Goal: Information Seeking & Learning: Learn about a topic

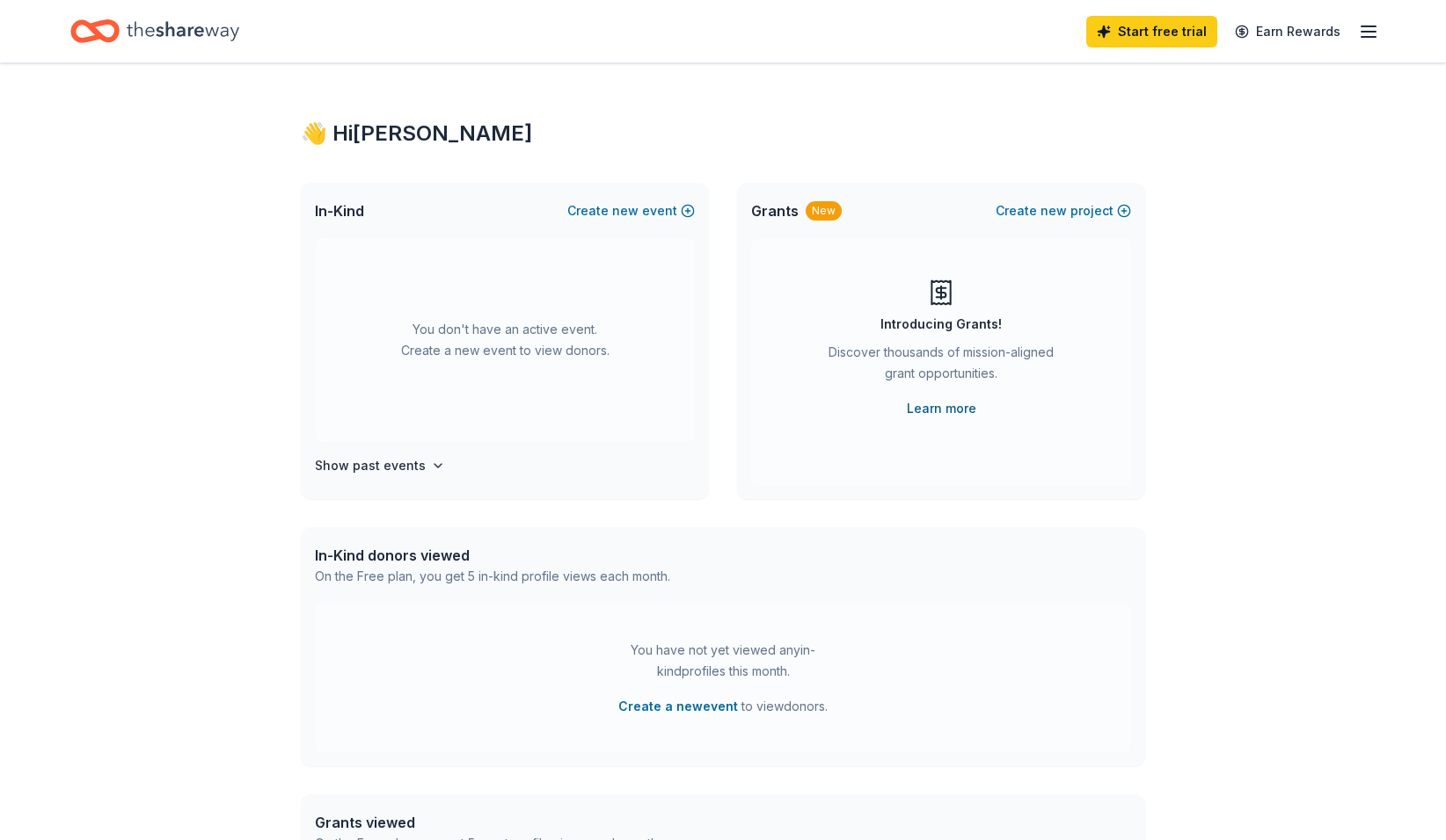
click at [949, 408] on link "Learn more" at bounding box center [942, 408] width 70 height 21
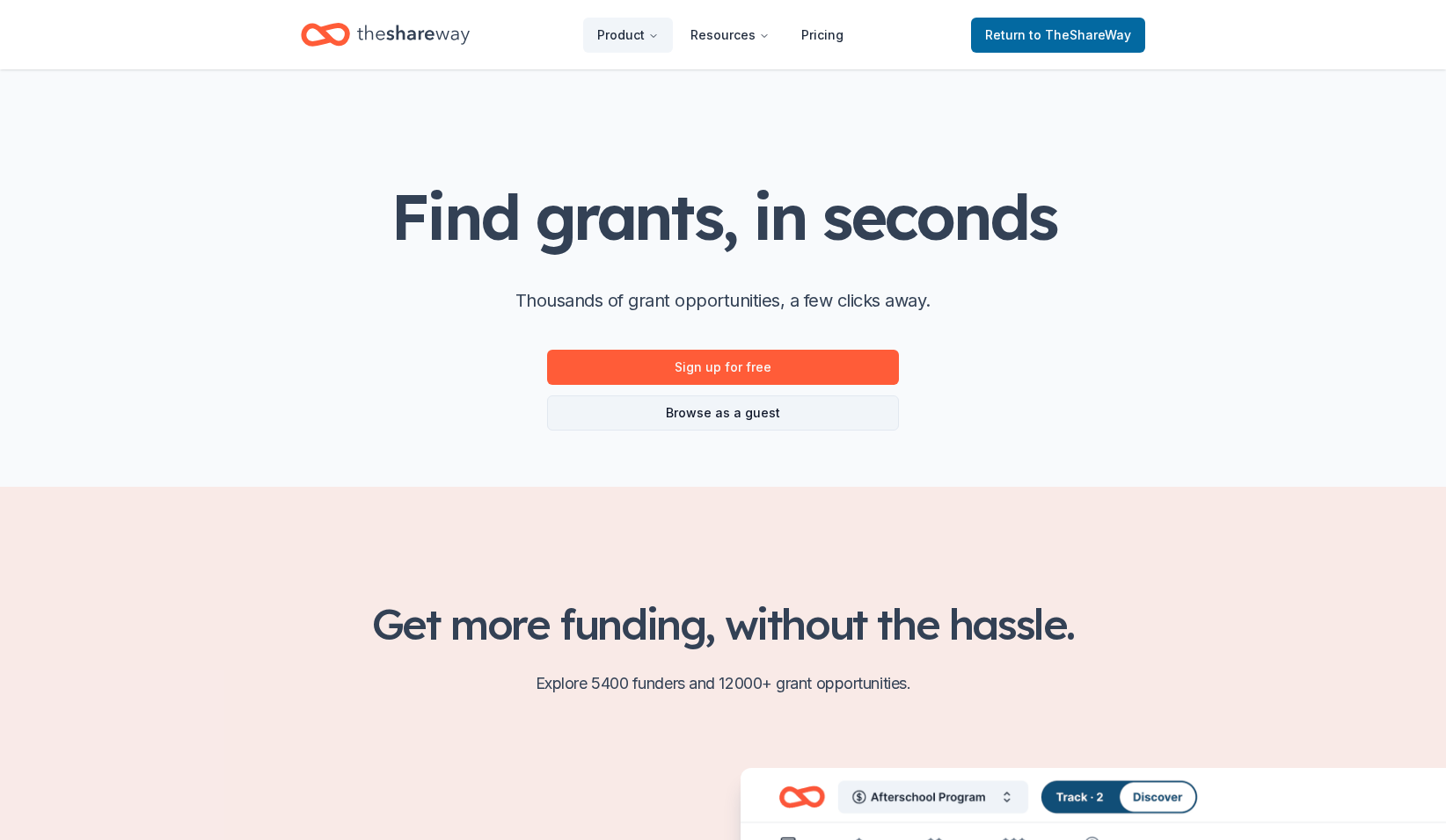
click at [771, 414] on link "Browse as a guest" at bounding box center [723, 413] width 351 height 35
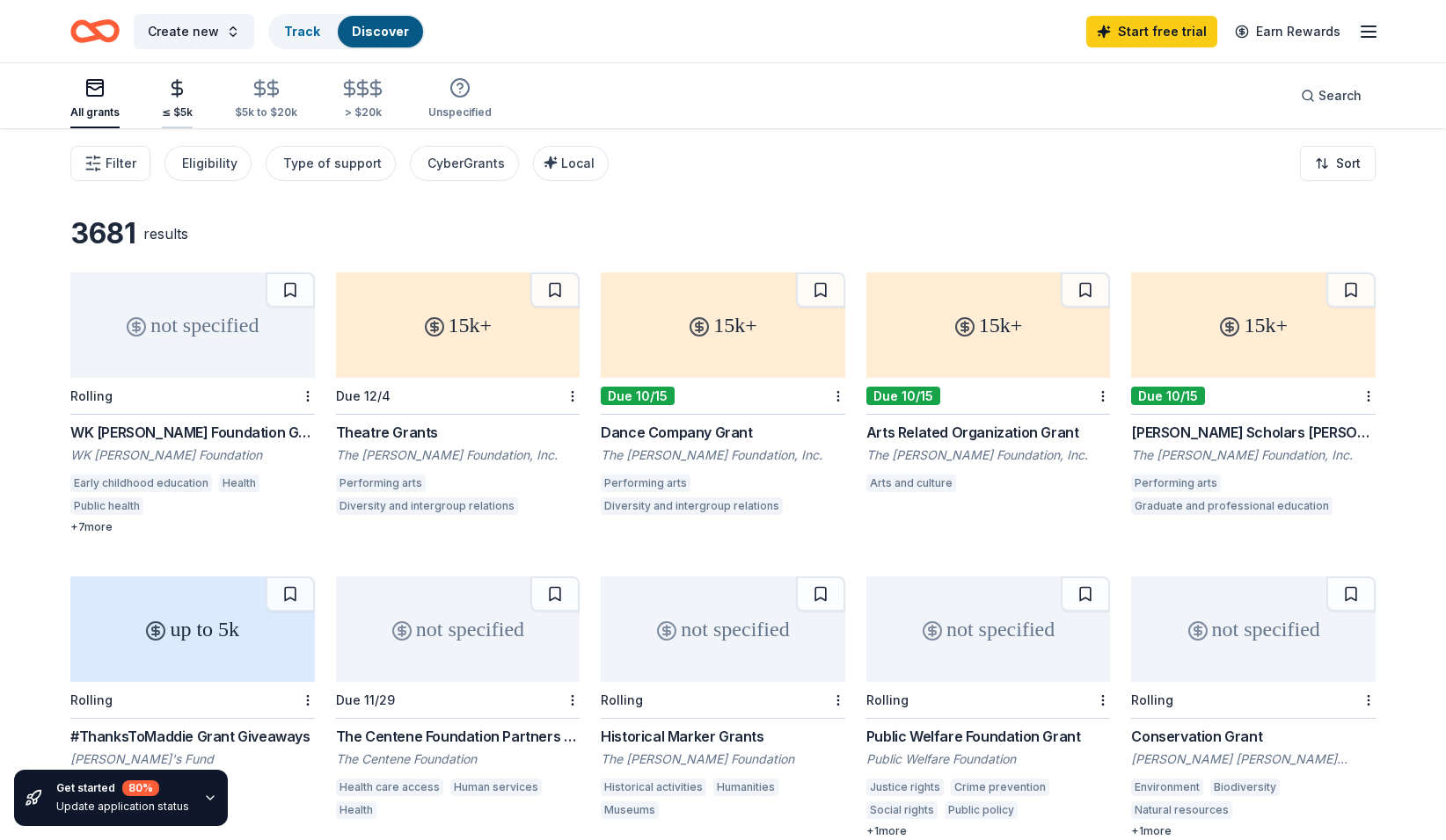
click at [181, 100] on div "≤ $5k" at bounding box center [177, 98] width 31 height 41
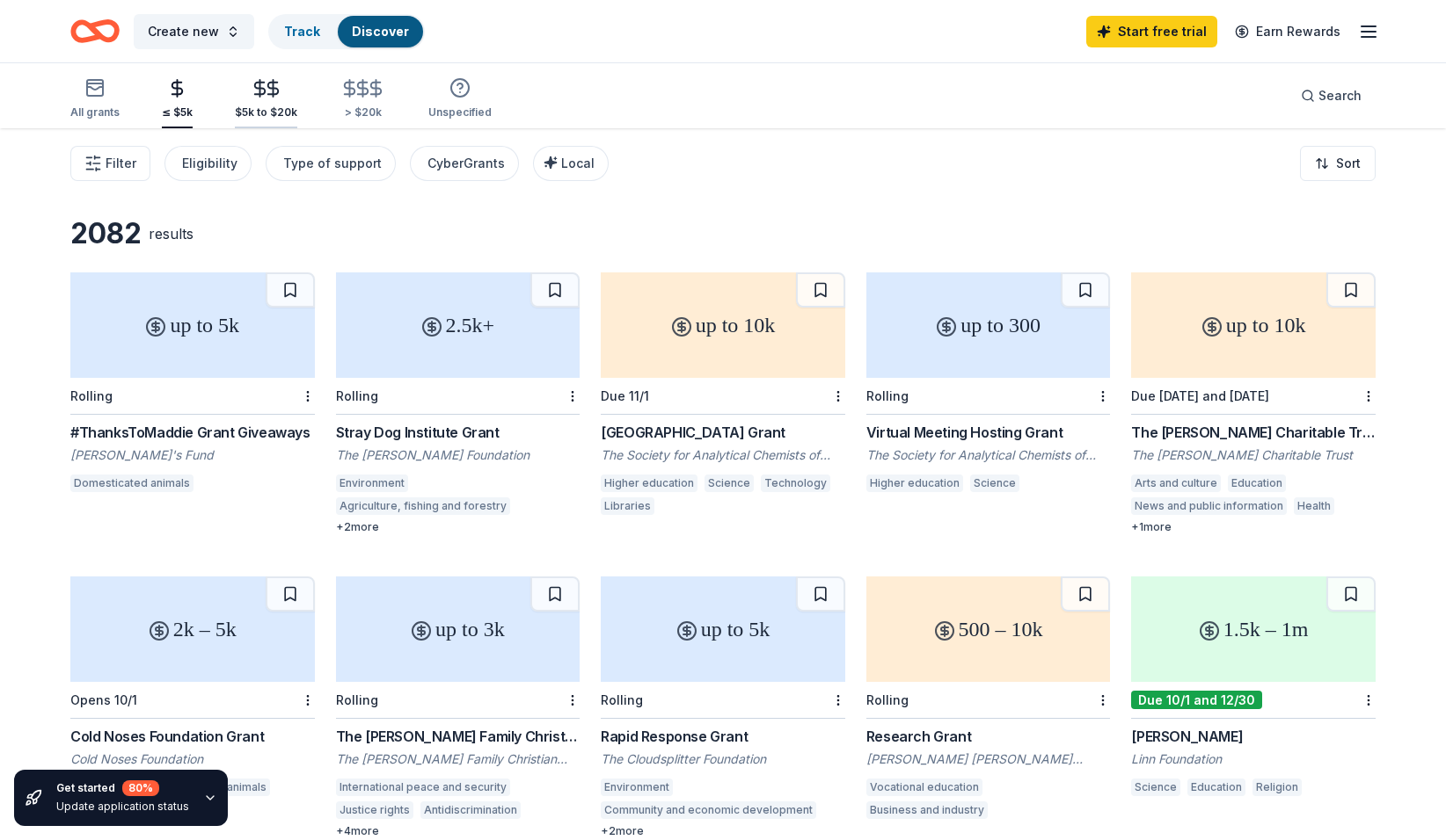
click at [292, 88] on div "button" at bounding box center [265, 88] width 63 height 20
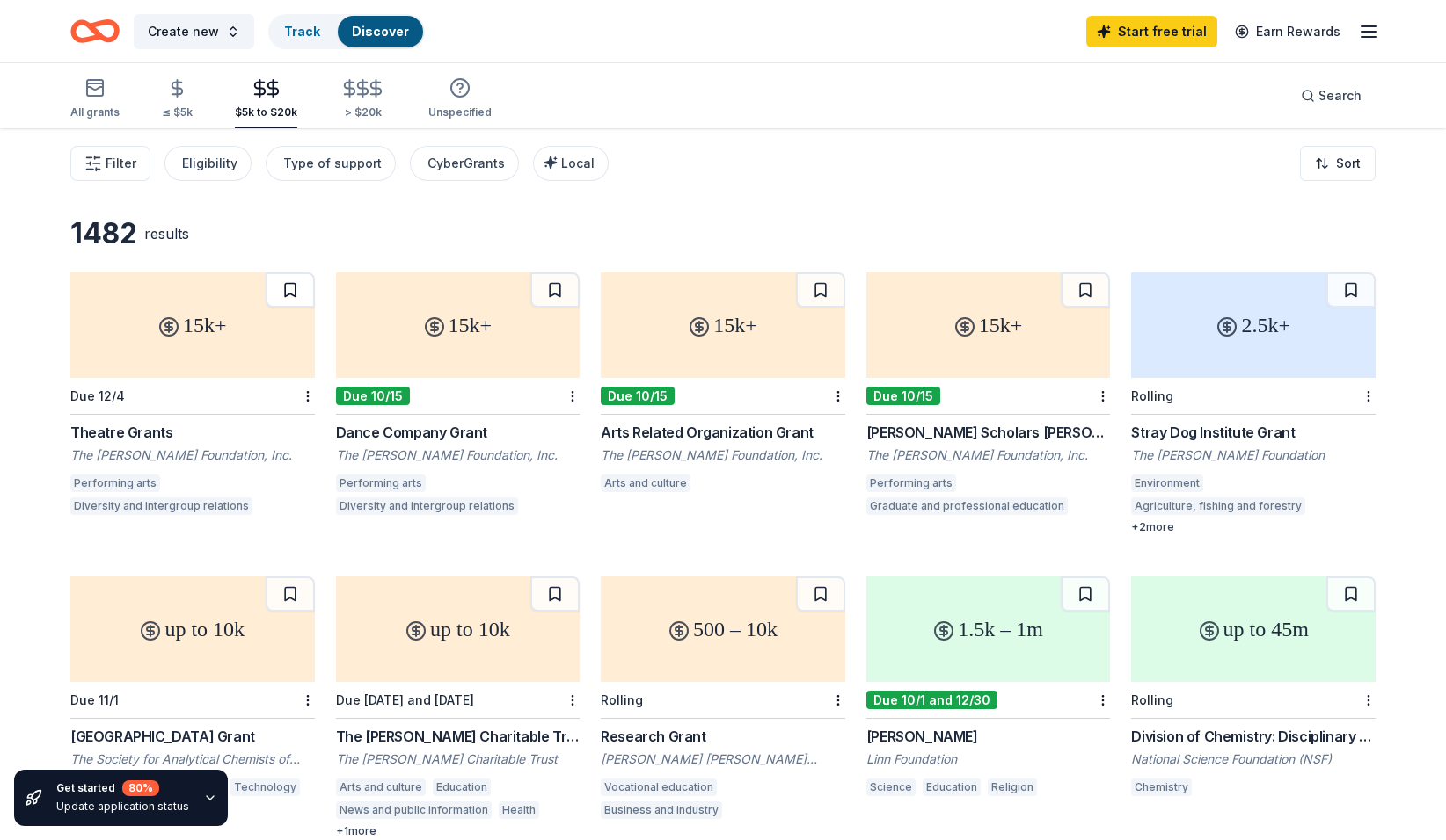
click at [290, 289] on button at bounding box center [289, 289] width 49 height 35
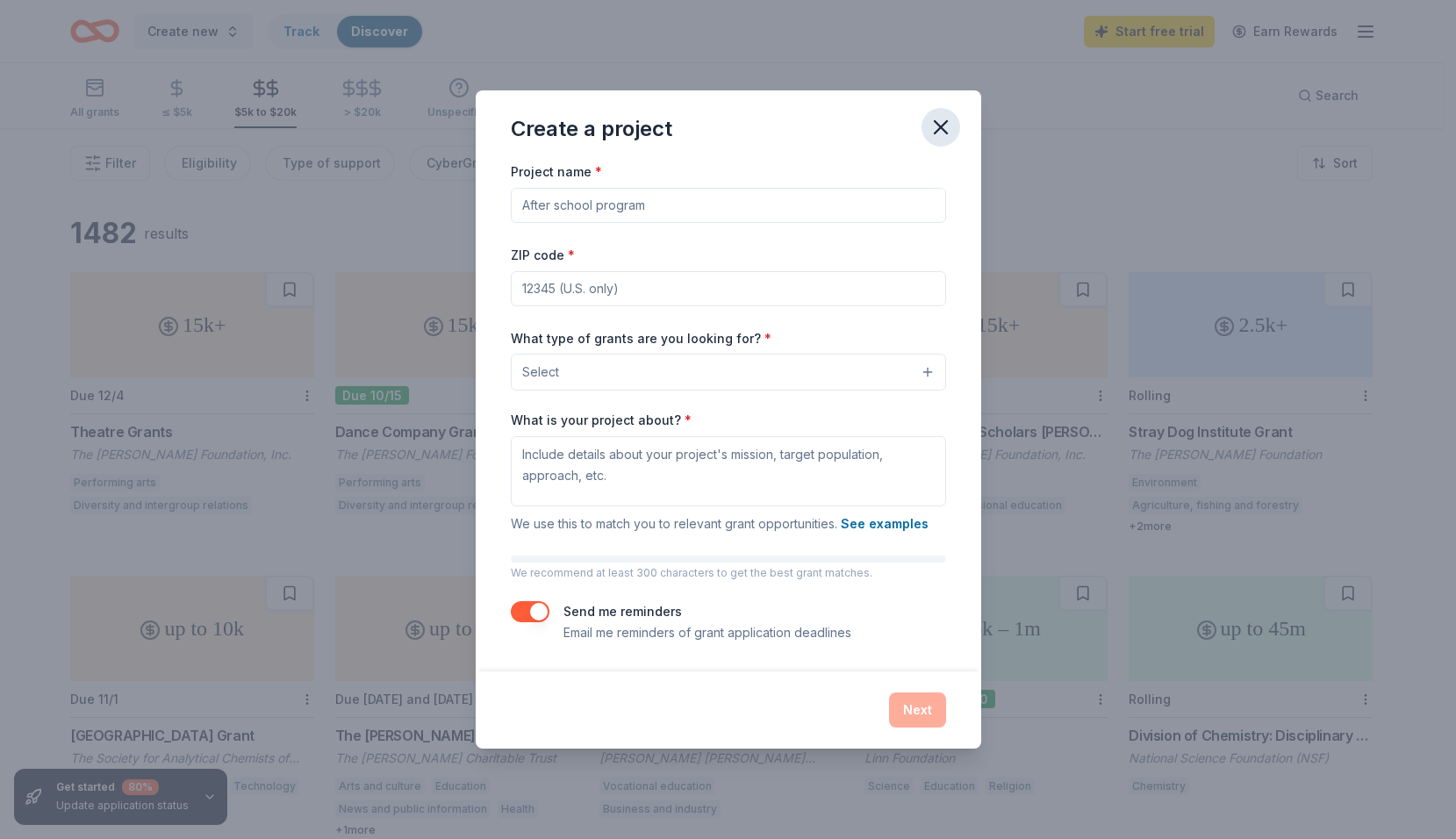
click at [942, 130] on icon "button" at bounding box center [941, 128] width 12 height 12
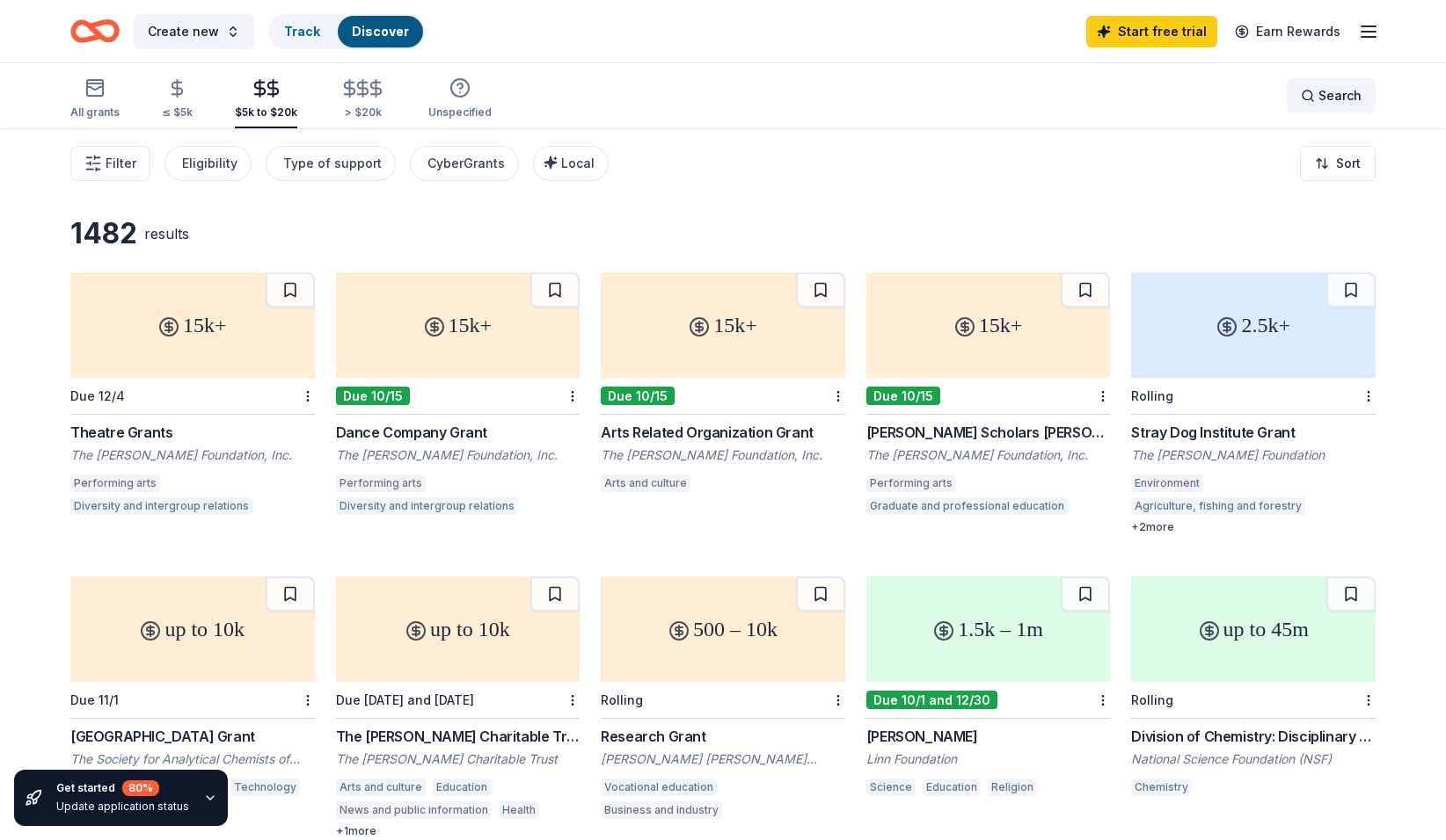
click at [1313, 100] on div "Search" at bounding box center [1330, 95] width 61 height 21
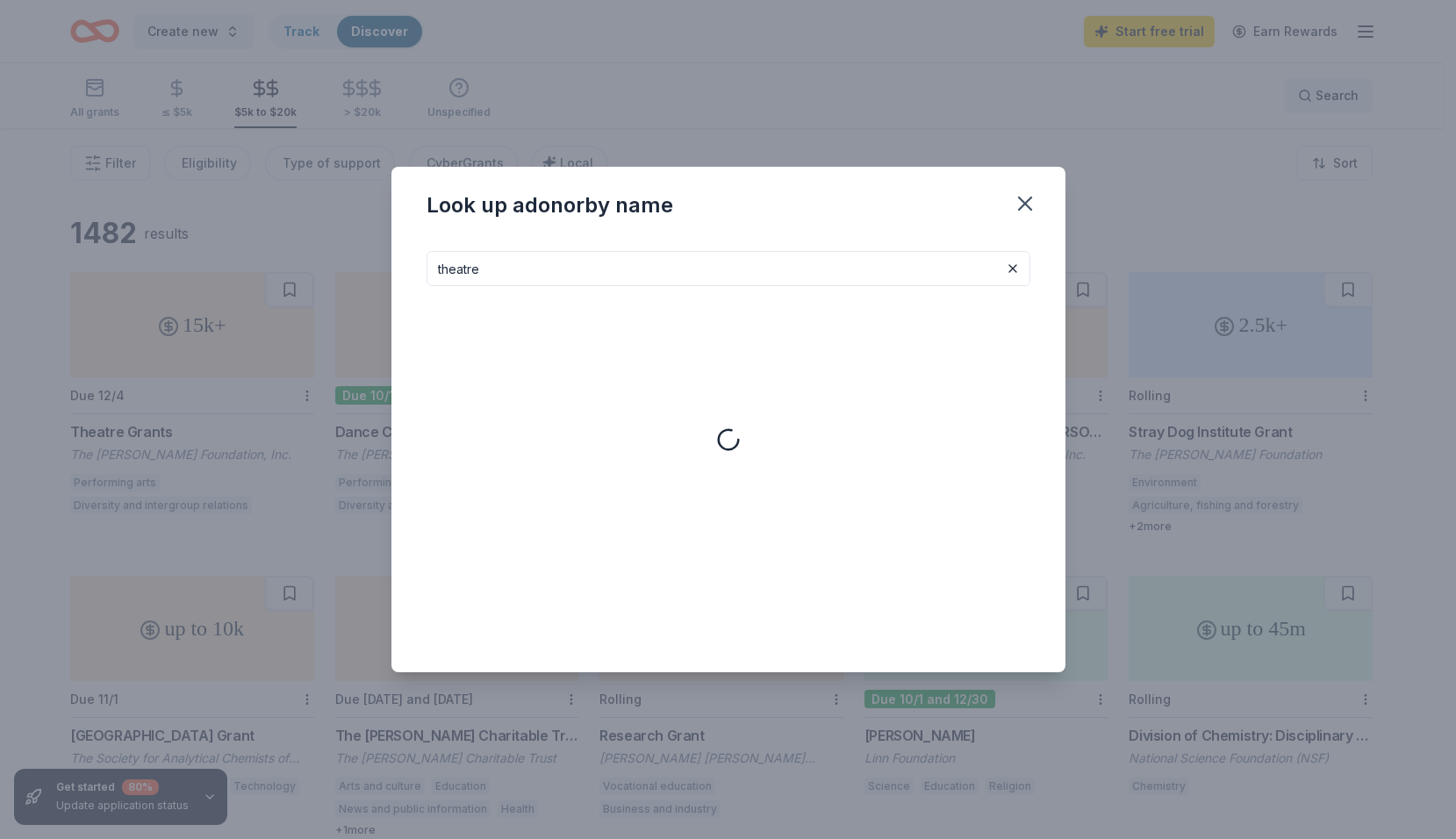
type input "theatre"
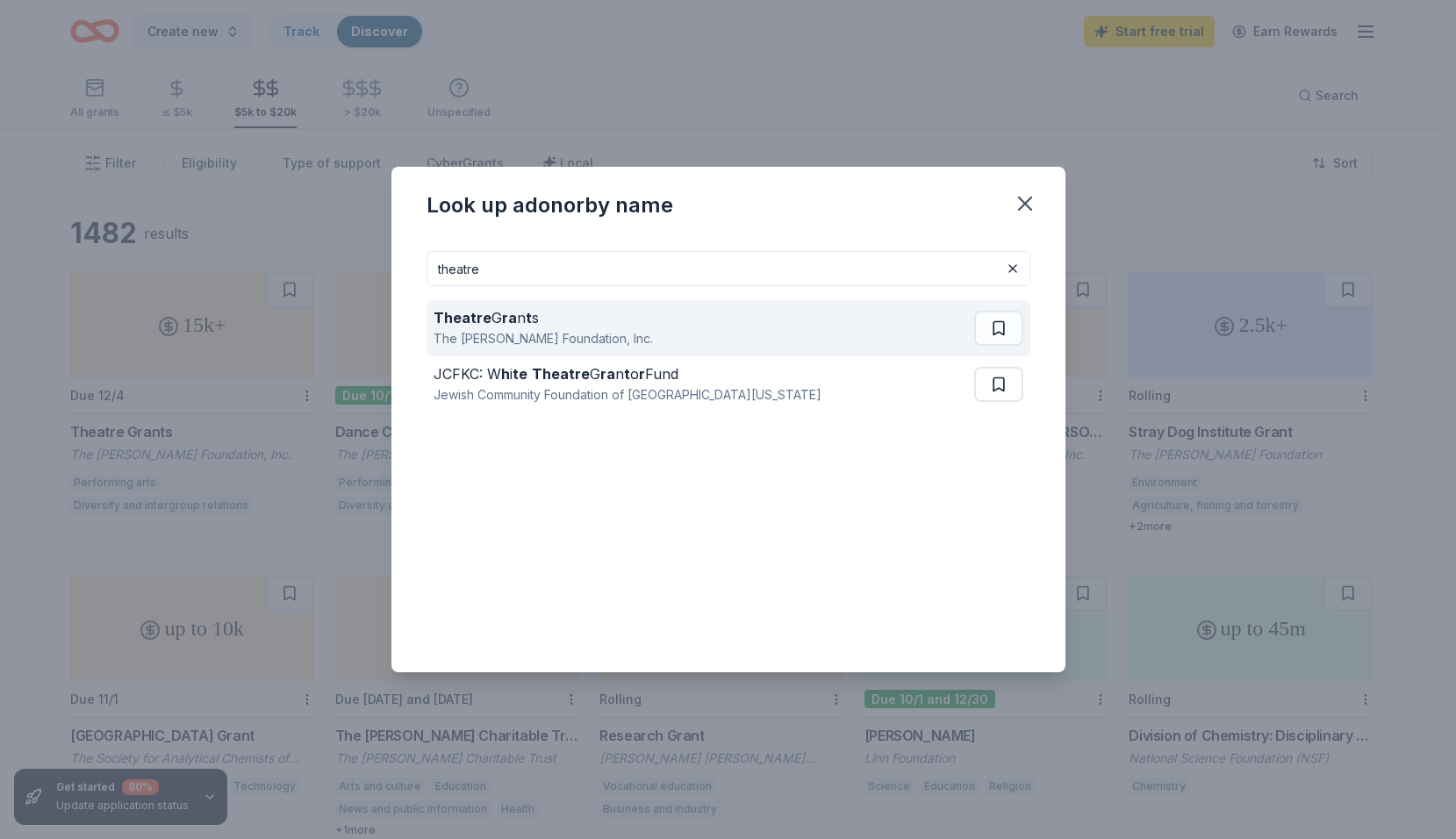
click at [818, 322] on div "Theatre G ra n t s The Shubert Foundation, Inc." at bounding box center [703, 328] width 541 height 56
